Goal: Task Accomplishment & Management: Manage account settings

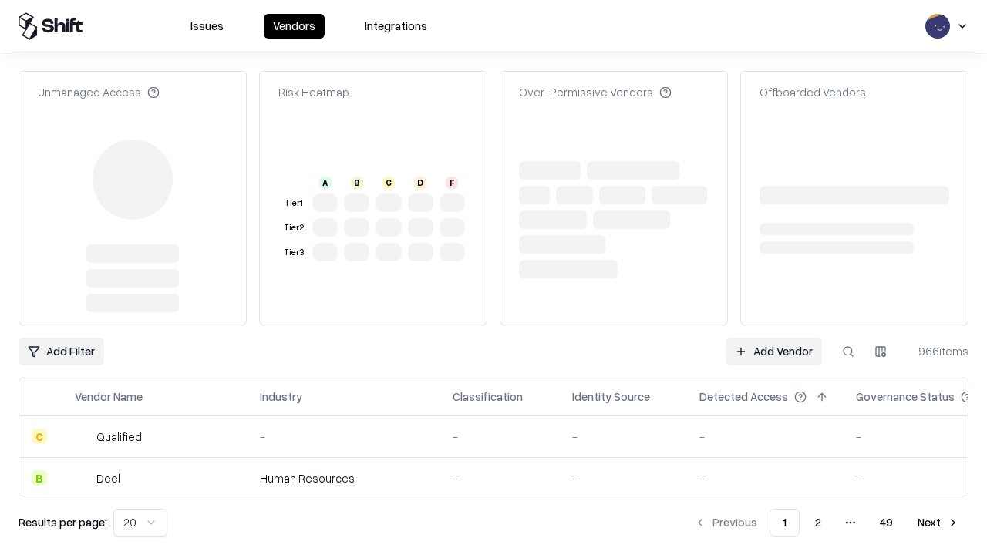
click at [773, 351] on link "Add Vendor" at bounding box center [773, 352] width 96 height 28
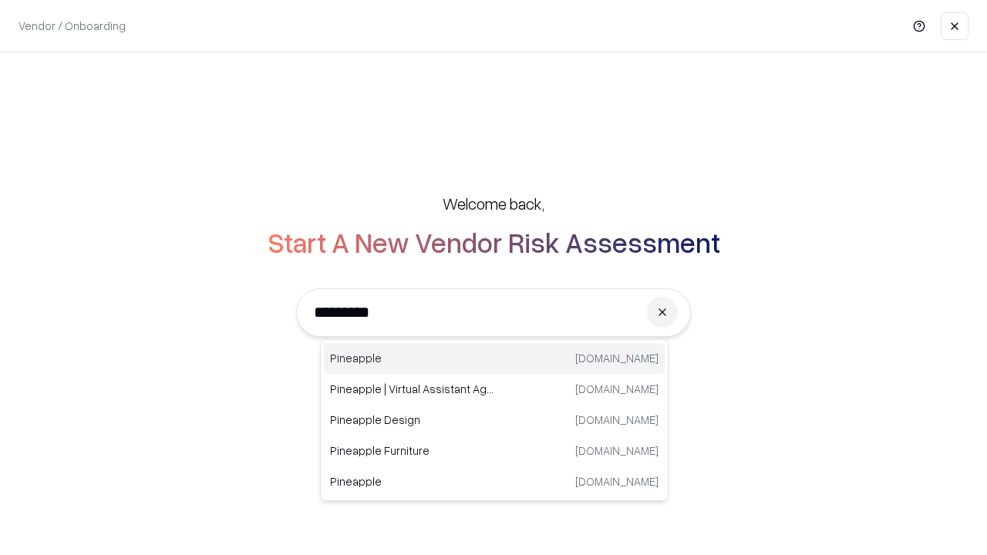
click at [494, 358] on div "Pineapple [DOMAIN_NAME]" at bounding box center [494, 358] width 341 height 31
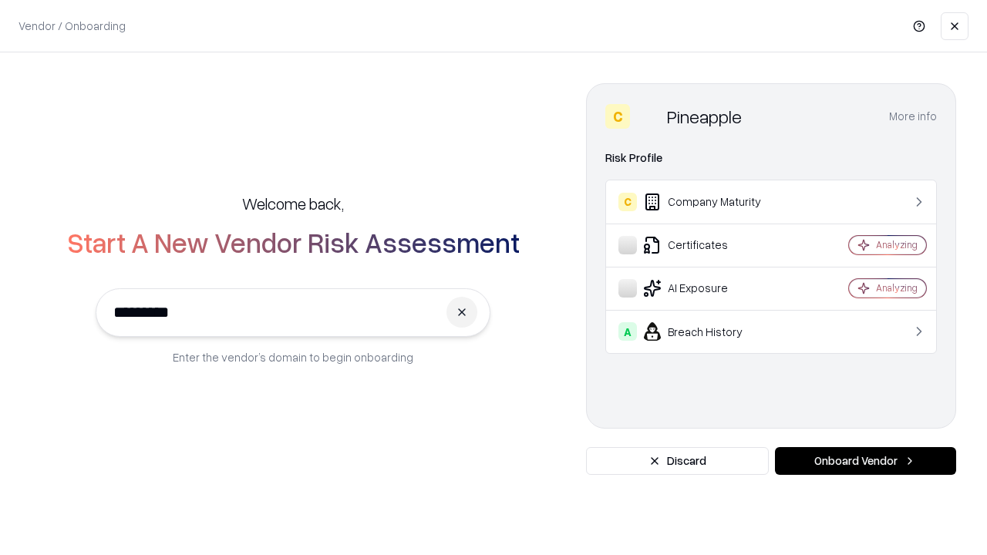
type input "*********"
click at [865, 461] on button "Onboard Vendor" at bounding box center [865, 461] width 181 height 28
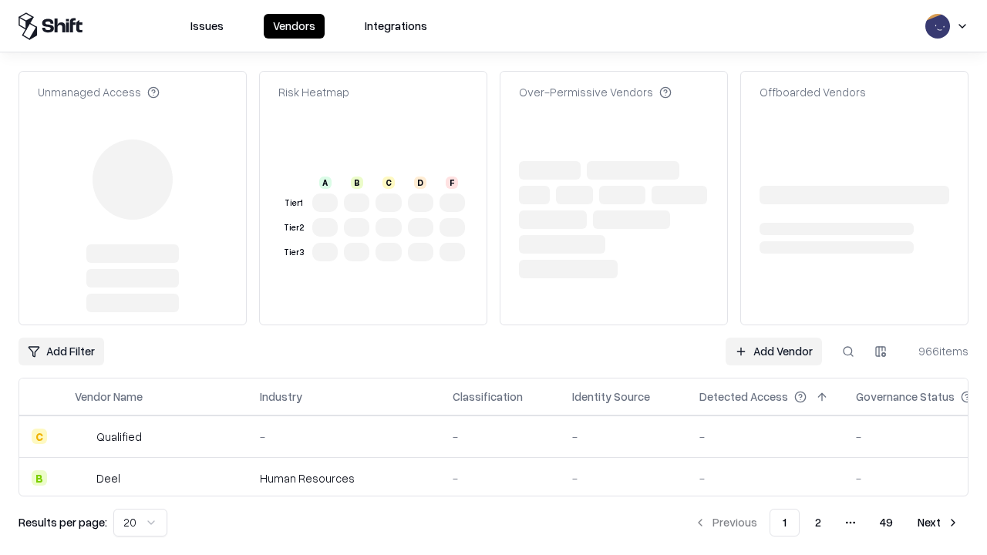
click at [773, 351] on link "Add Vendor" at bounding box center [773, 352] width 96 height 28
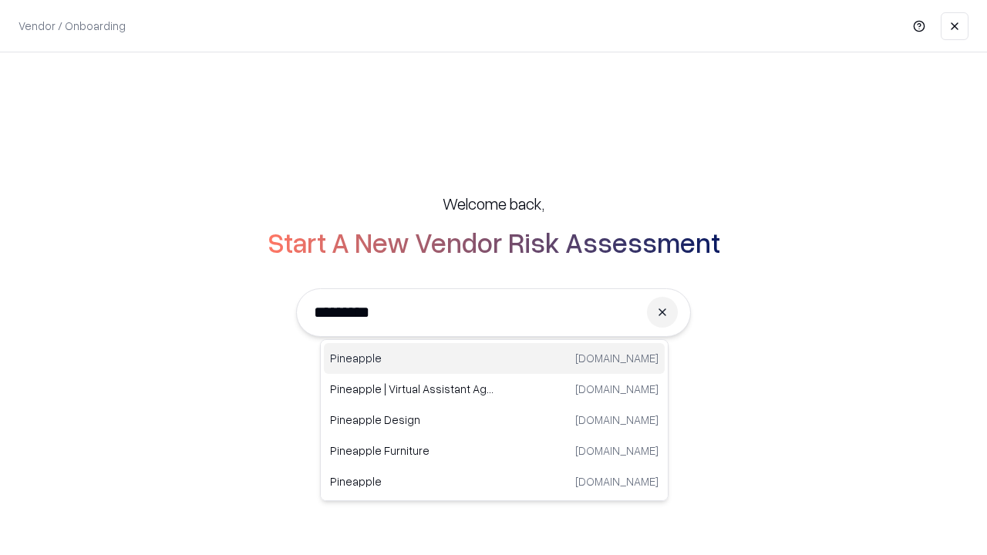
click at [494, 358] on div "Pineapple [DOMAIN_NAME]" at bounding box center [494, 358] width 341 height 31
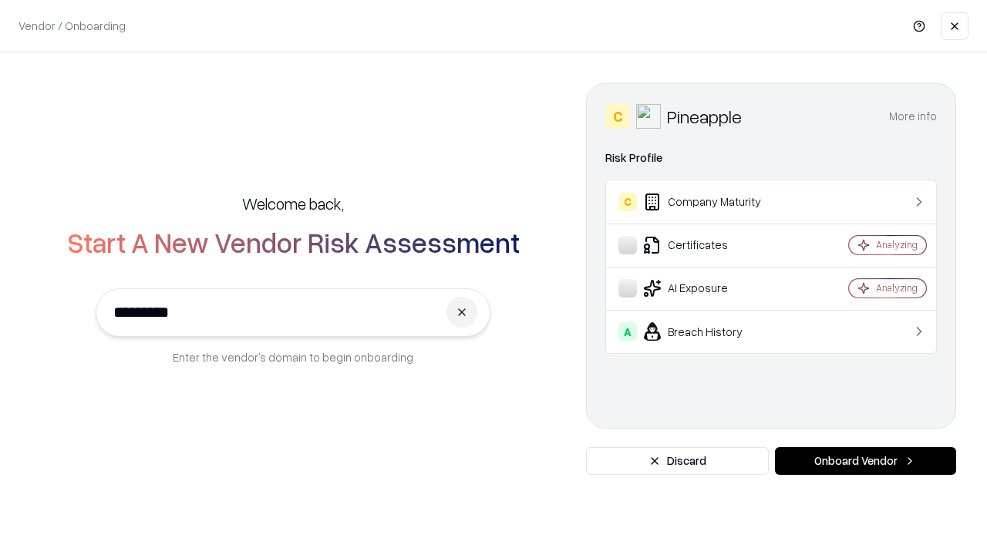
type input "*********"
click at [865, 461] on button "Onboard Vendor" at bounding box center [865, 461] width 181 height 28
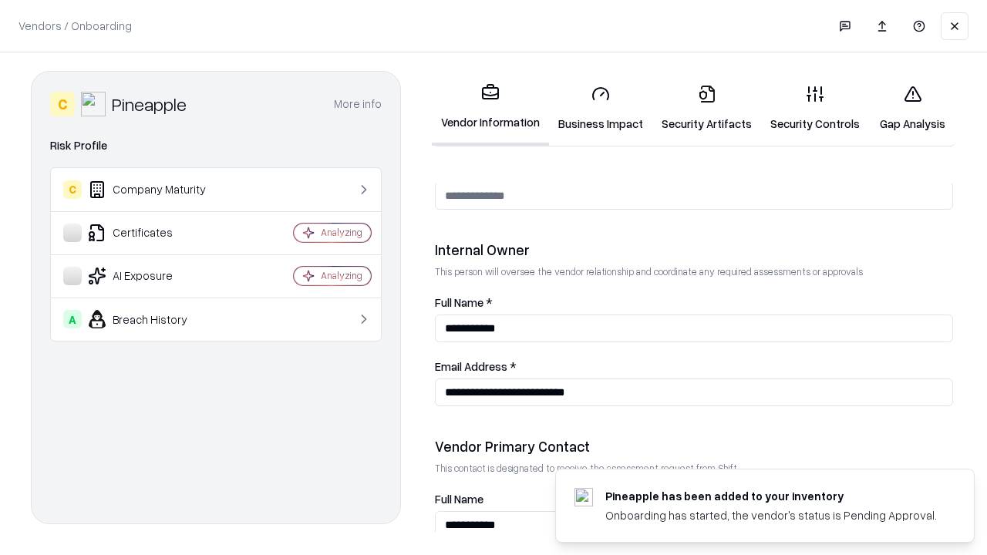
scroll to position [799, 0]
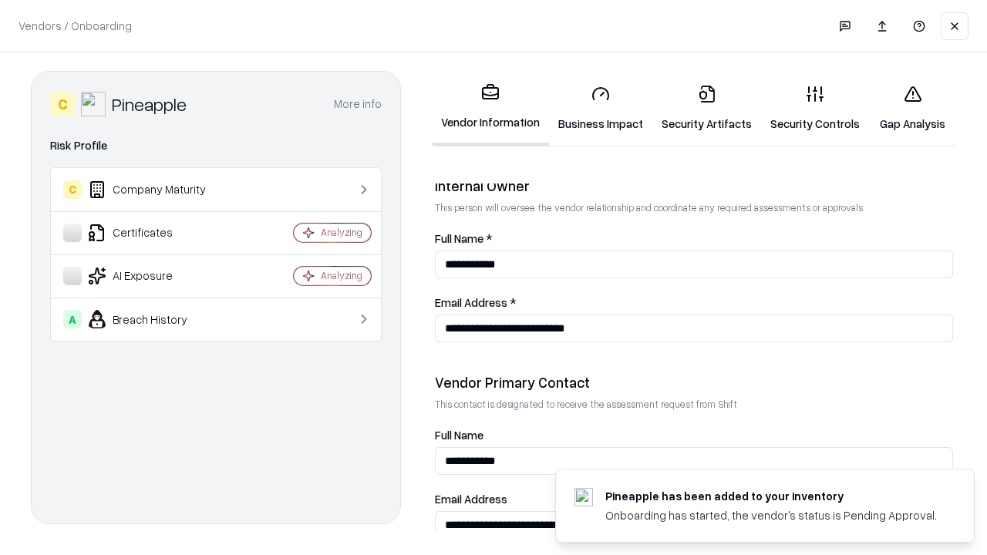
click at [912, 108] on link "Gap Analysis" at bounding box center [912, 108] width 87 height 72
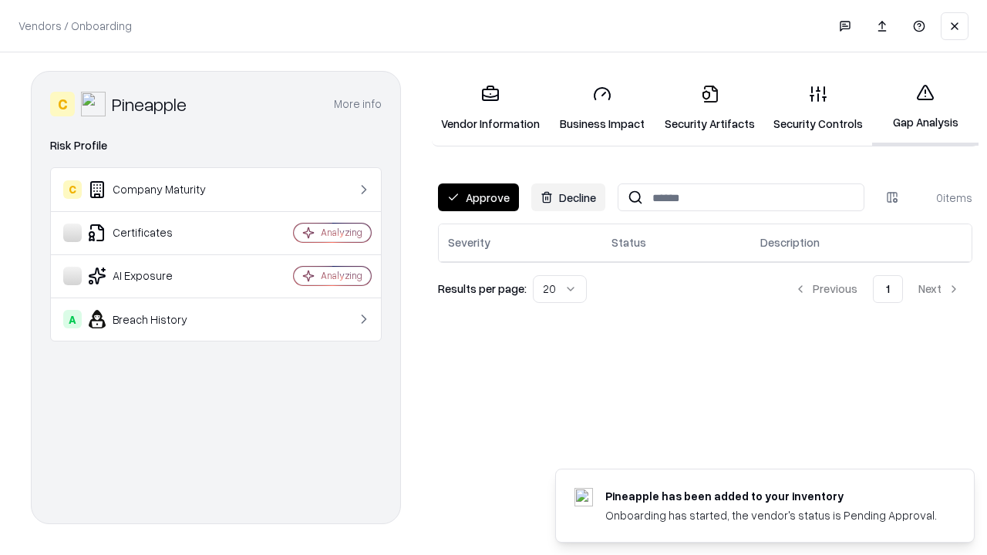
click at [478, 197] on button "Approve" at bounding box center [478, 197] width 81 height 28
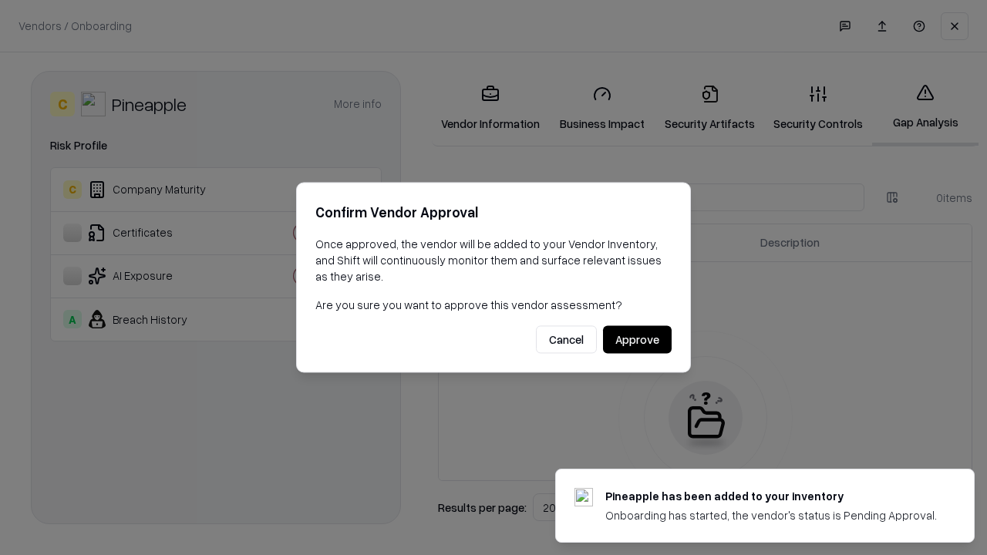
click at [637, 339] on button "Approve" at bounding box center [637, 340] width 69 height 28
